Goal: Communication & Community: Connect with others

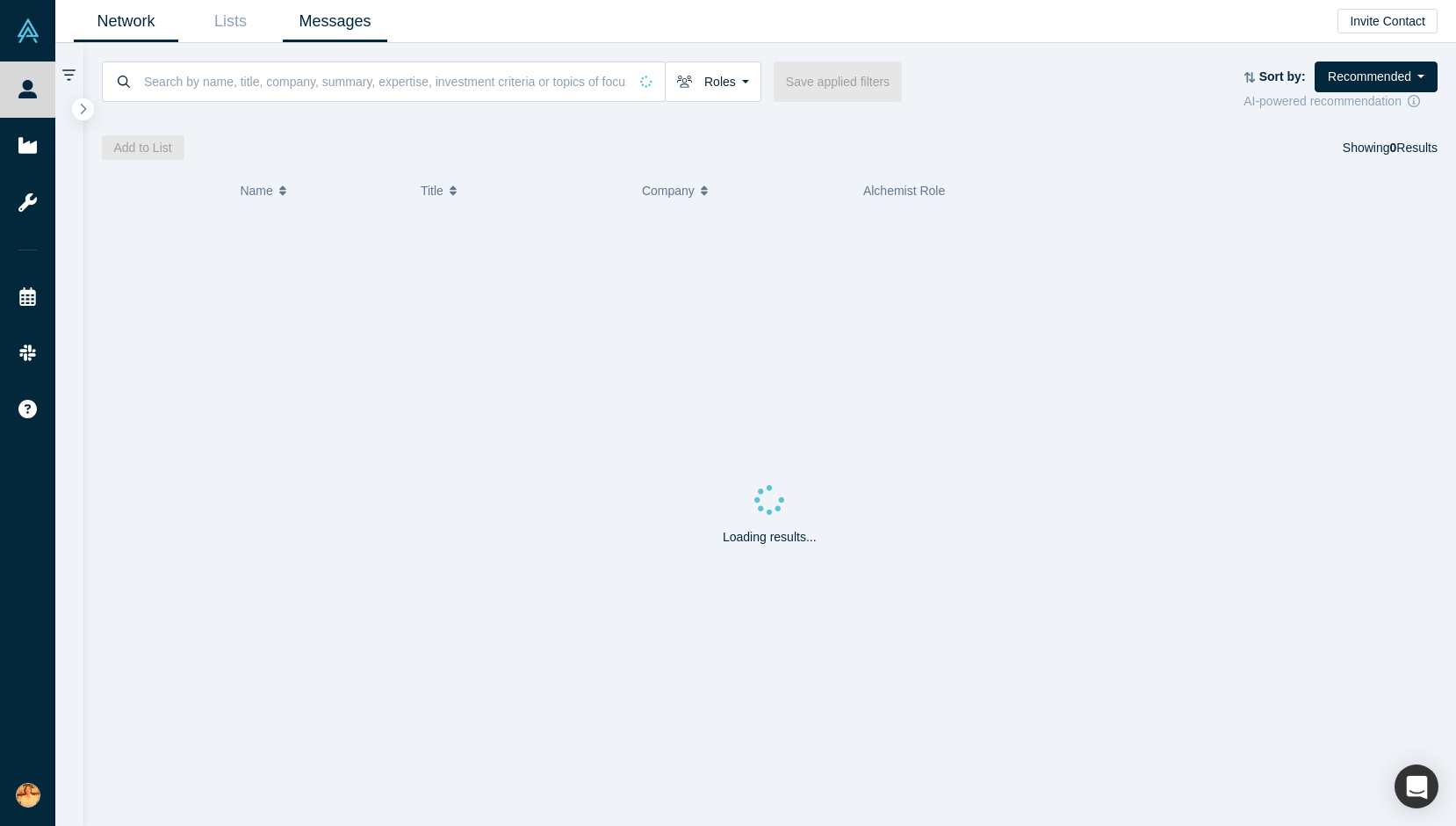
click at [328, 26] on link "Messages" at bounding box center [335, 22] width 104 height 41
